Goal: Check status: Check status

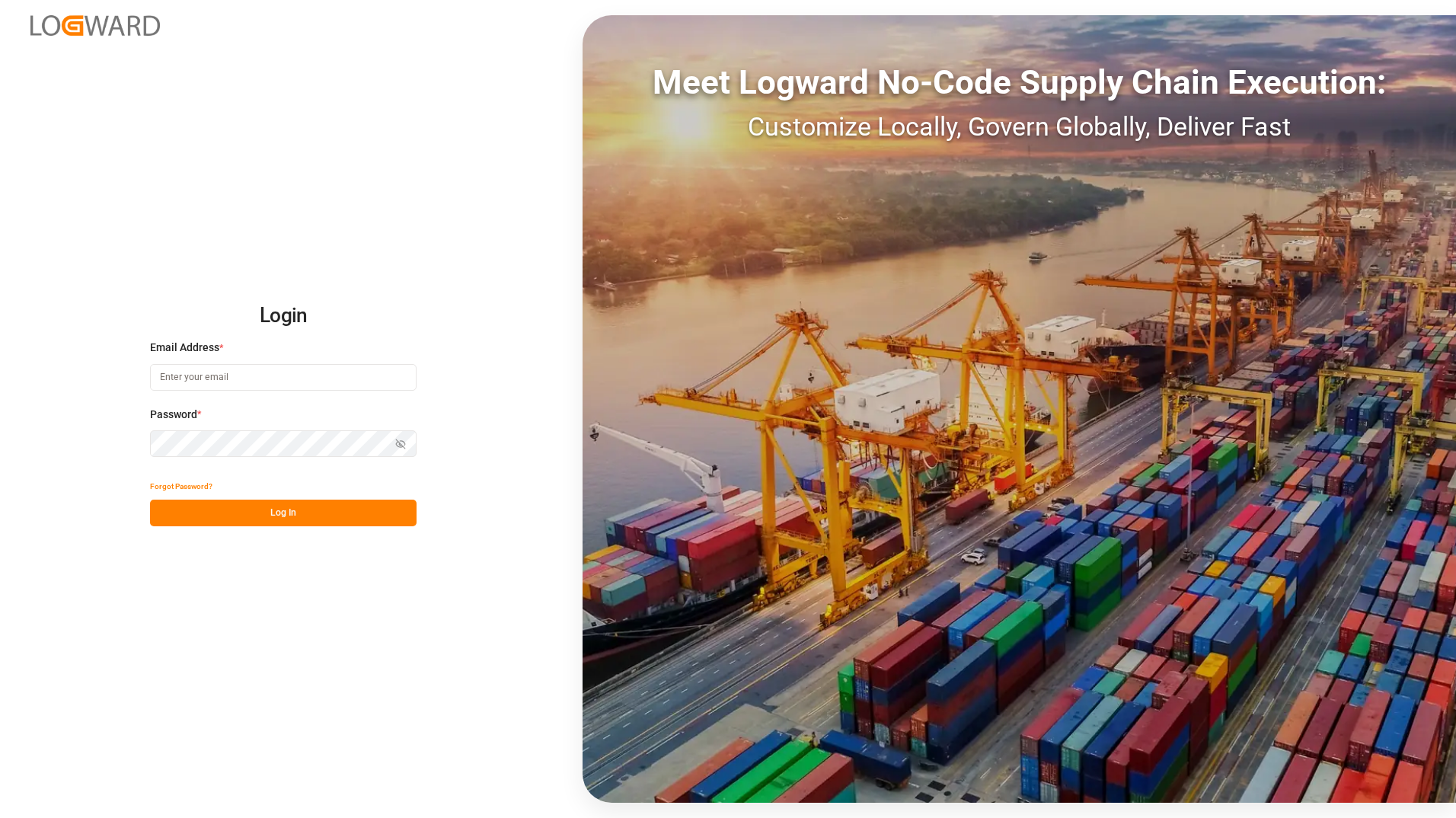
type input "[PERSON_NAME][EMAIL_ADDRESS][DOMAIN_NAME]"
click at [230, 518] on button "Log In" at bounding box center [283, 512] width 266 height 27
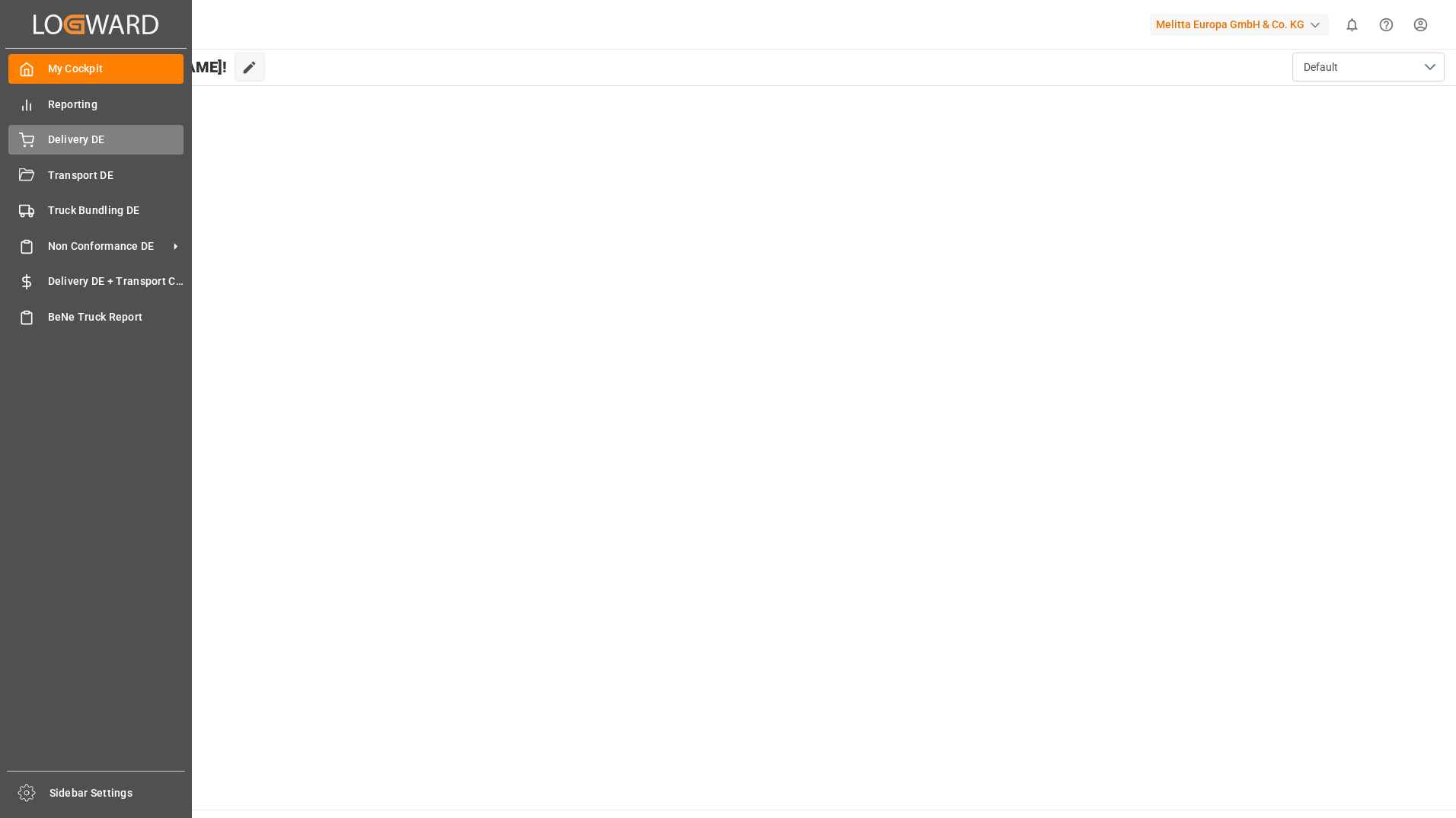
click at [42, 144] on div "Delivery DE Delivery DE" at bounding box center [95, 140] width 175 height 29
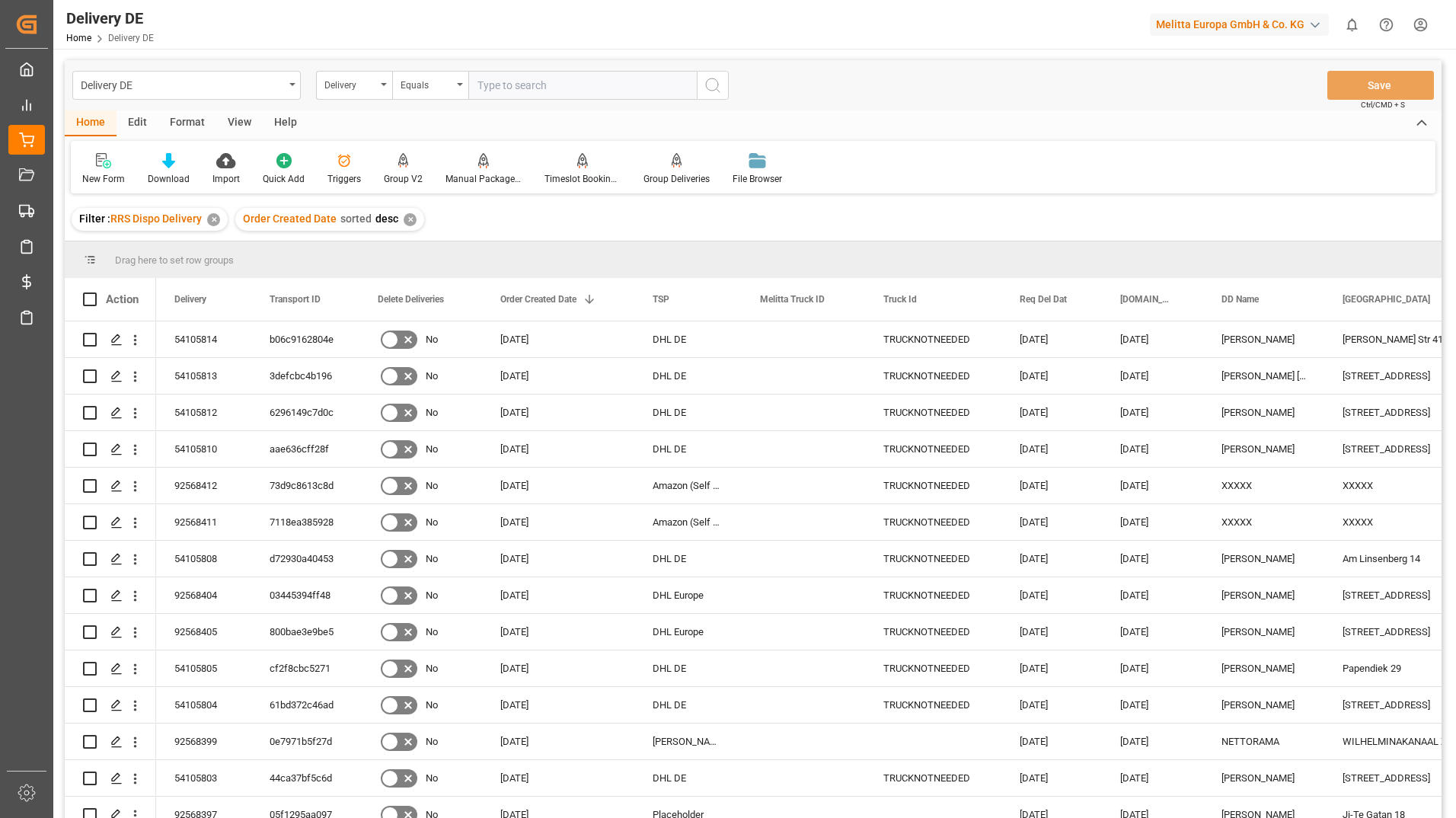
click at [463, 217] on div "Filter : RRS Dispo Delivery ✕ Order Created Date sorted desc ✕" at bounding box center [754, 219] width 1377 height 42
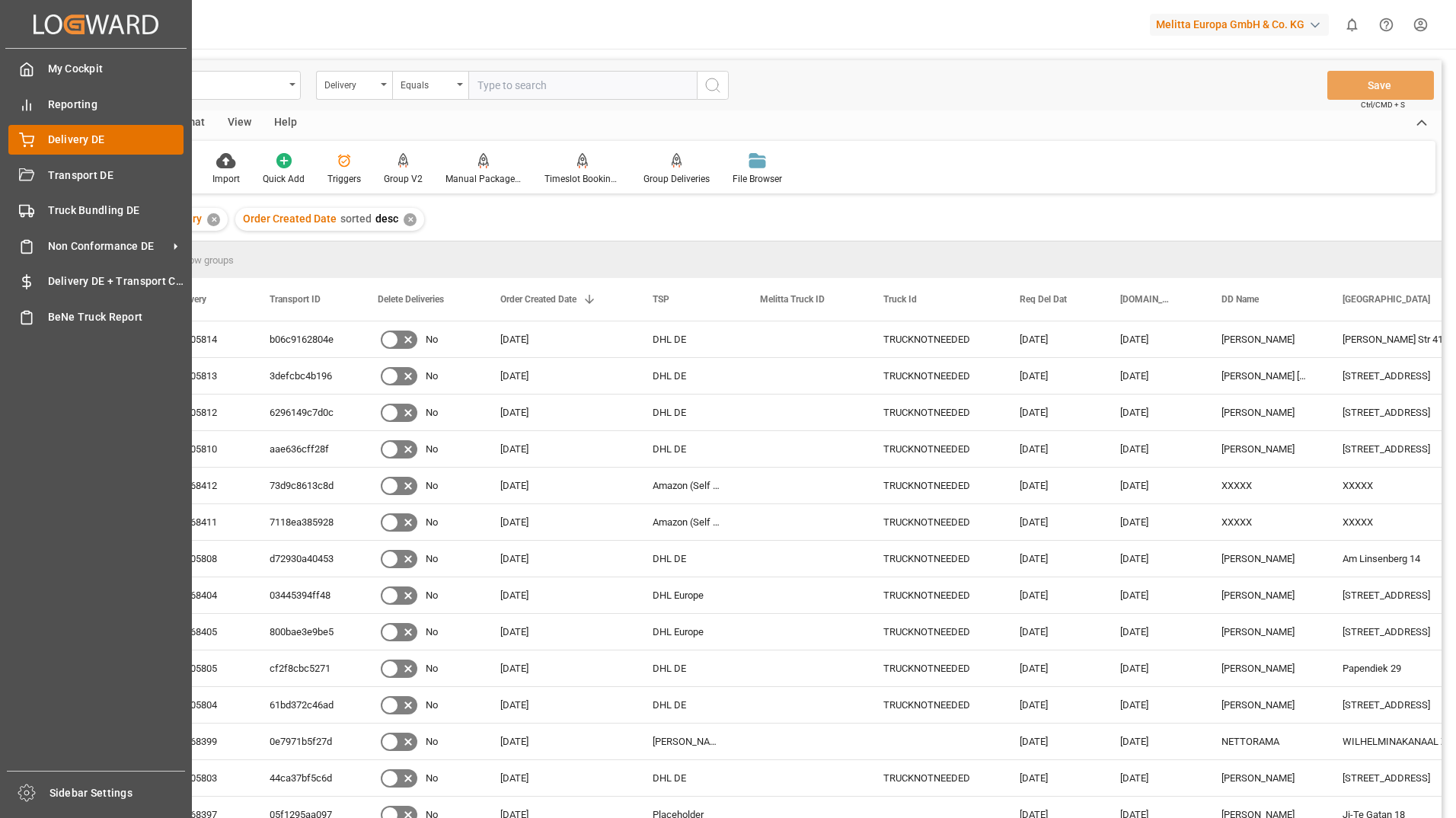
click at [54, 137] on span "Delivery DE" at bounding box center [116, 140] width 137 height 16
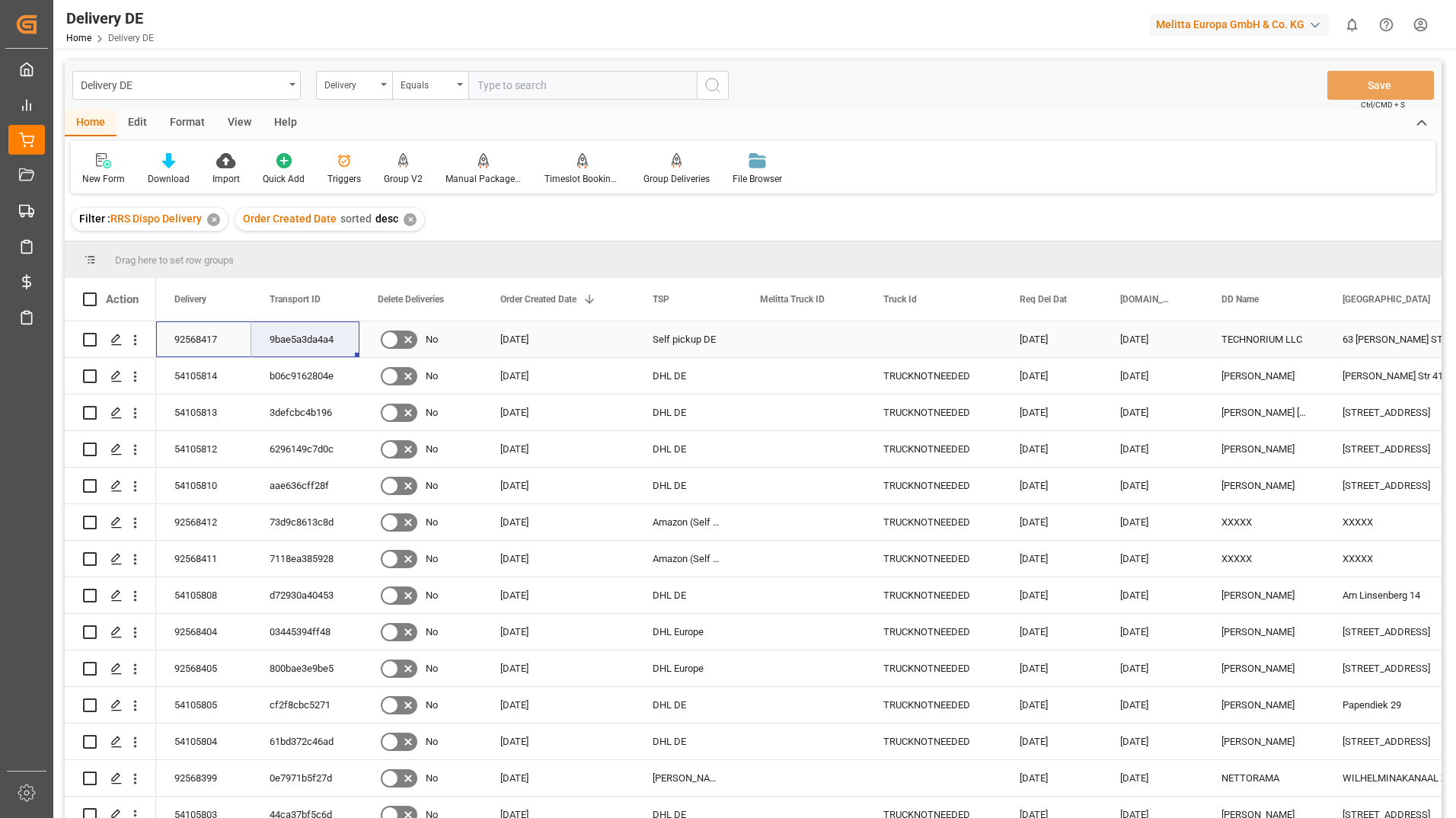
drag, startPoint x: 178, startPoint y: 342, endPoint x: 291, endPoint y: 335, distance: 113.2
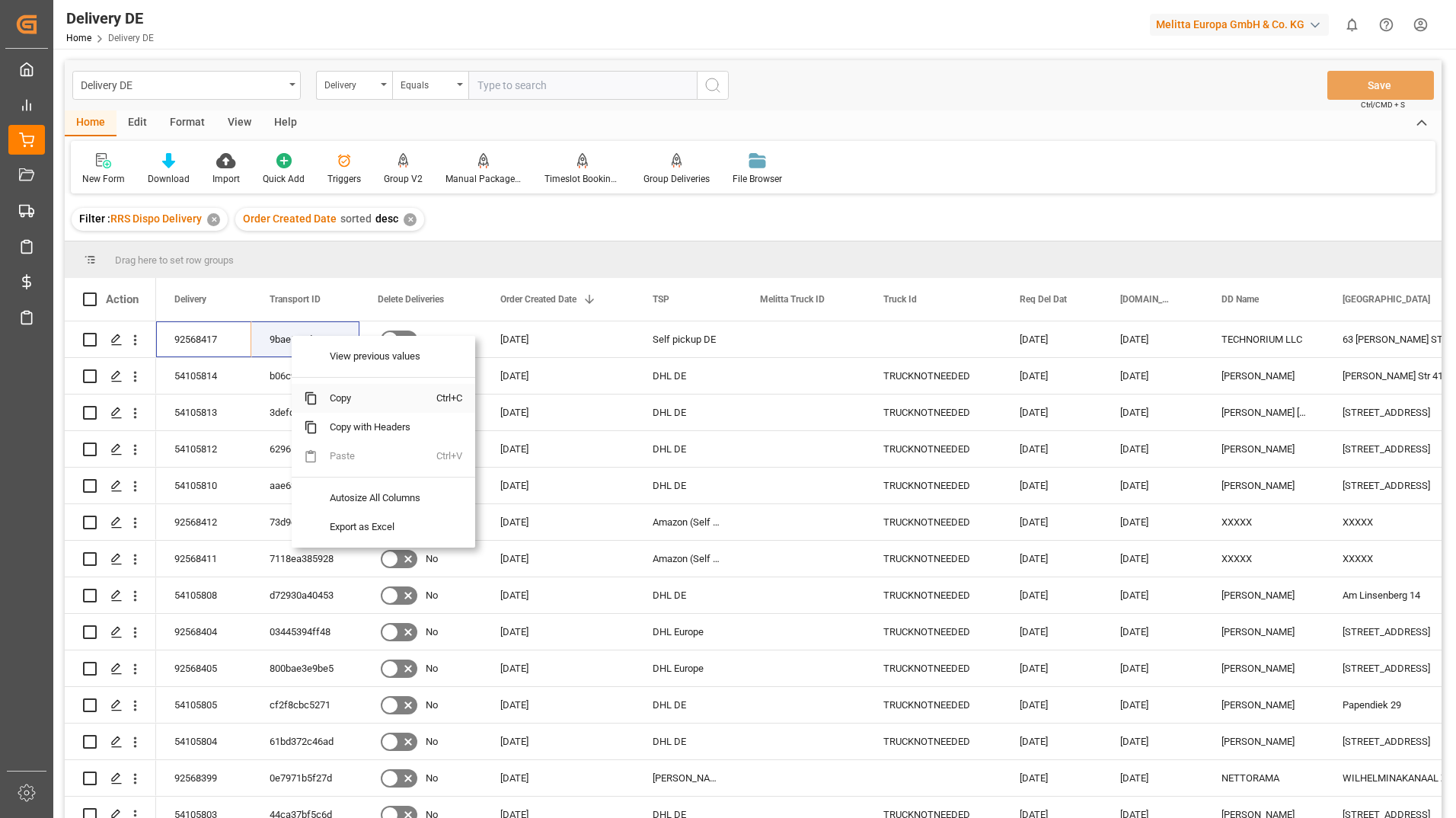
click at [352, 407] on span "Copy" at bounding box center [376, 398] width 118 height 29
